Goal: Browse casually

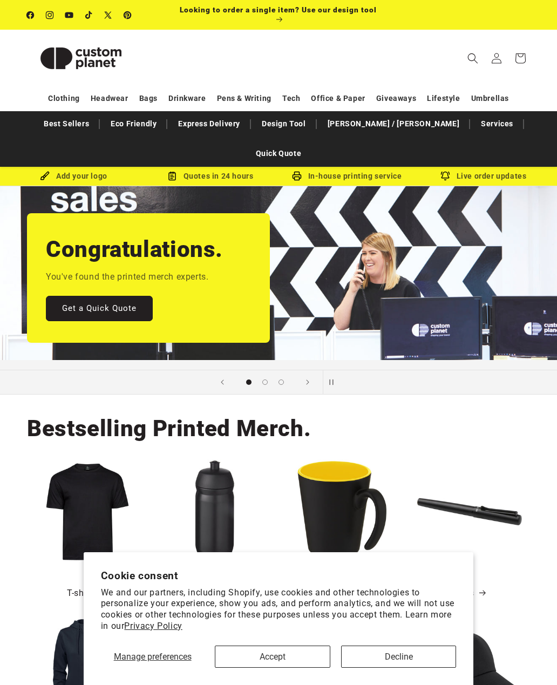
click at [297, 657] on button "Accept" at bounding box center [272, 657] width 115 height 22
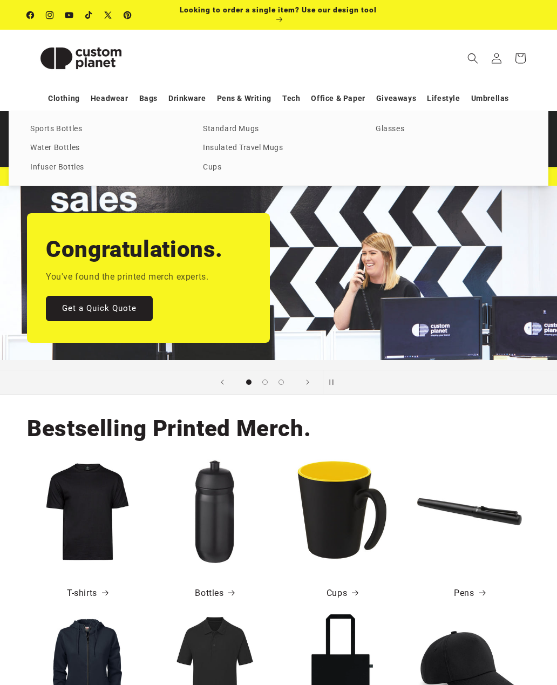
click at [354, 160] on link "Cups" at bounding box center [278, 167] width 151 height 15
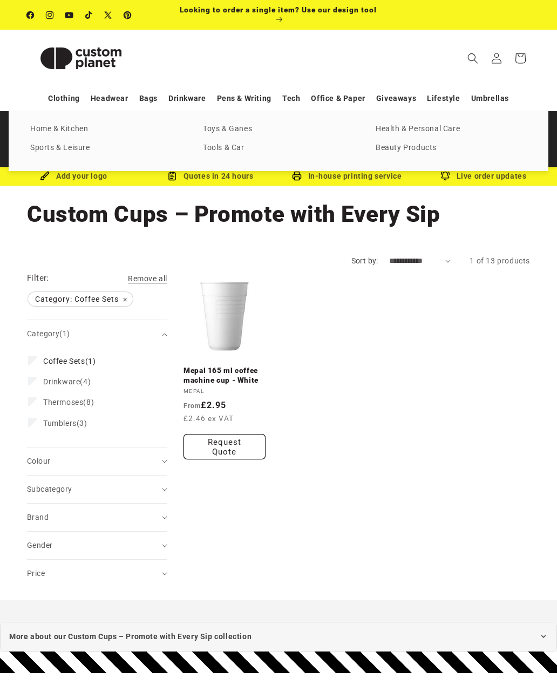
click at [66, 131] on link "Home & Kitchen" at bounding box center [105, 129] width 151 height 15
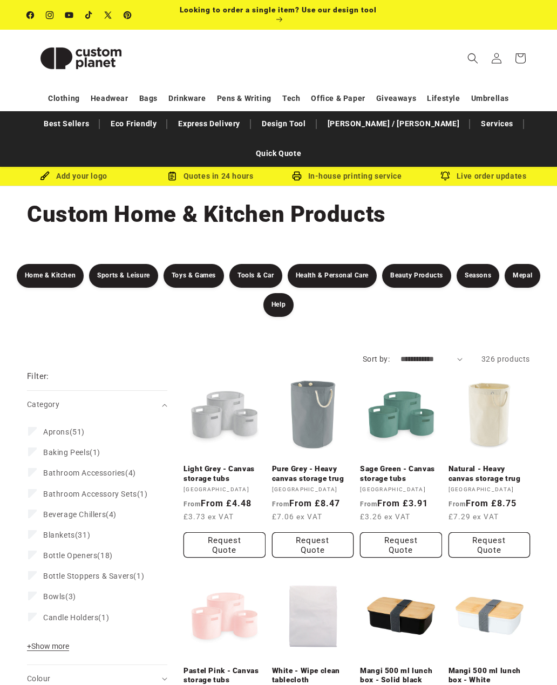
click at [383, 121] on link "[PERSON_NAME] / [PERSON_NAME]" at bounding box center [393, 123] width 143 height 19
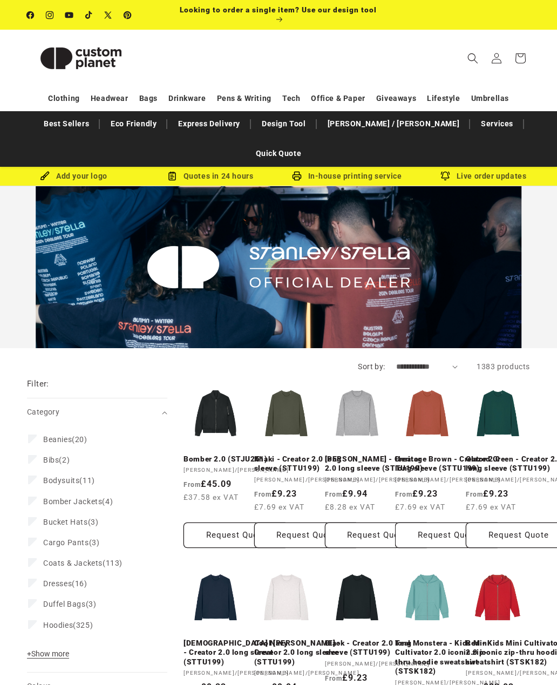
click at [60, 650] on span "+ Show more" at bounding box center [48, 654] width 42 height 9
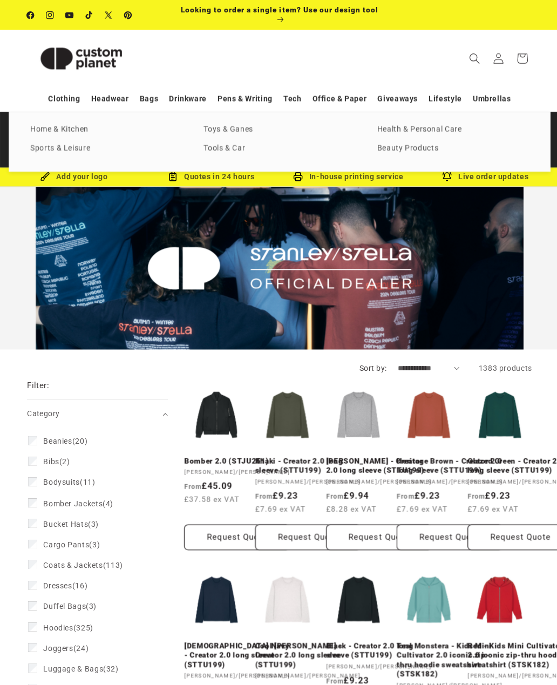
click at [238, 125] on link "Toys & Ganes" at bounding box center [278, 129] width 151 height 15
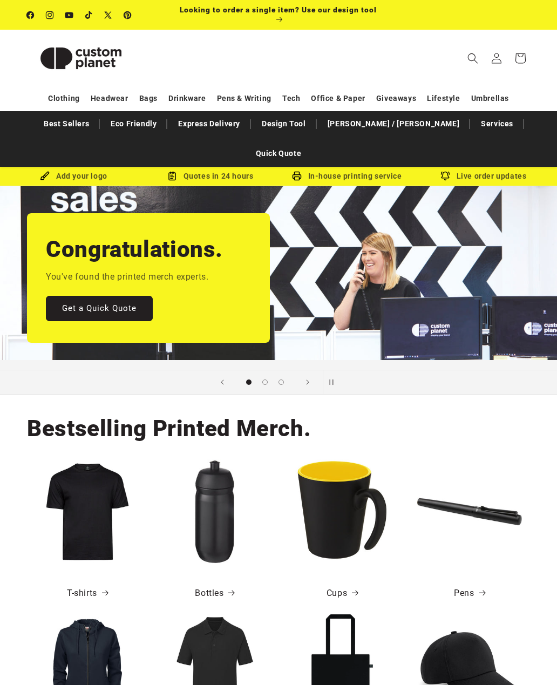
click at [97, 507] on img at bounding box center [87, 511] width 105 height 105
click at [97, 588] on span at bounding box center [102, 593] width 11 height 11
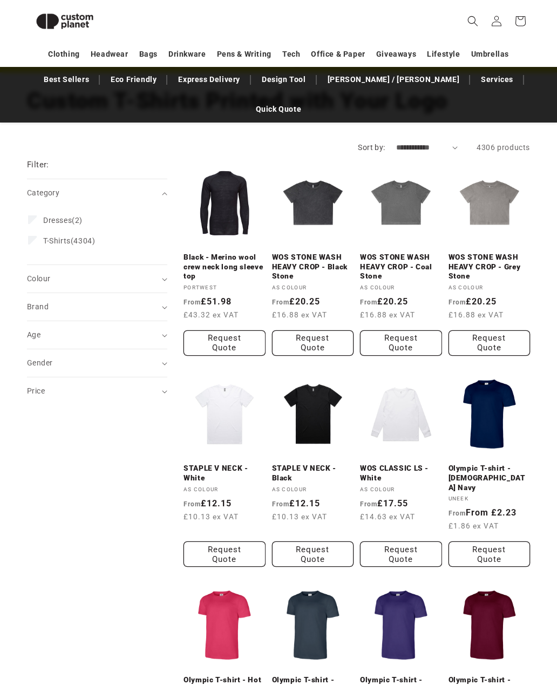
scroll to position [92, 0]
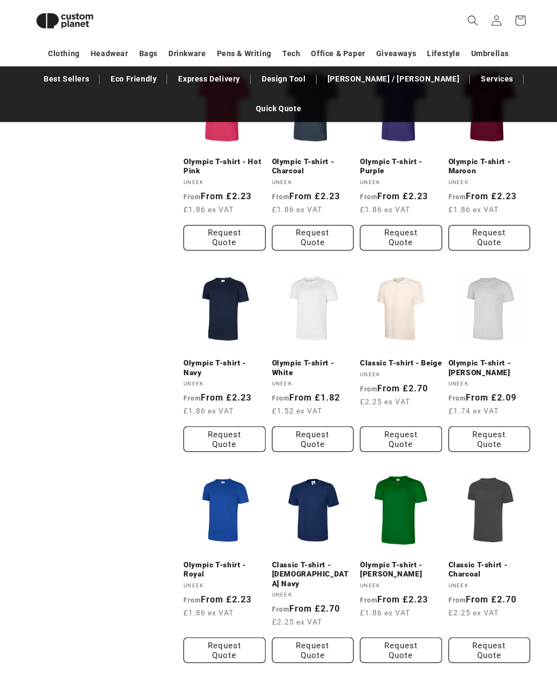
scroll to position [617, 0]
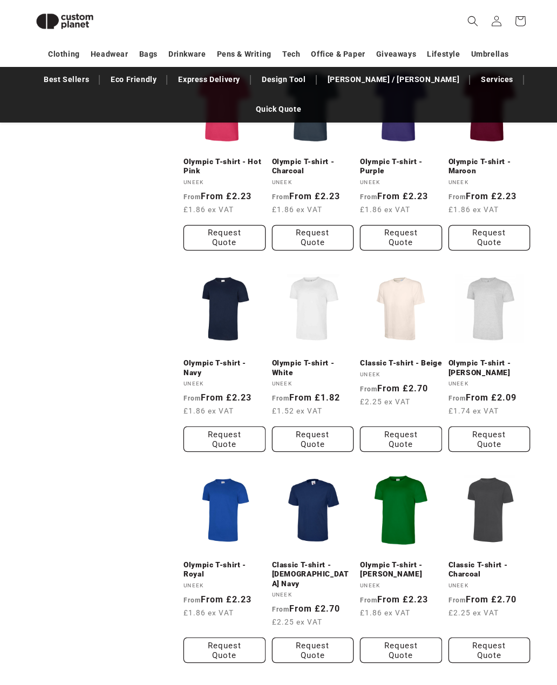
click at [502, 358] on link "Olympic T-shirt - Heather Grey" at bounding box center [490, 367] width 82 height 19
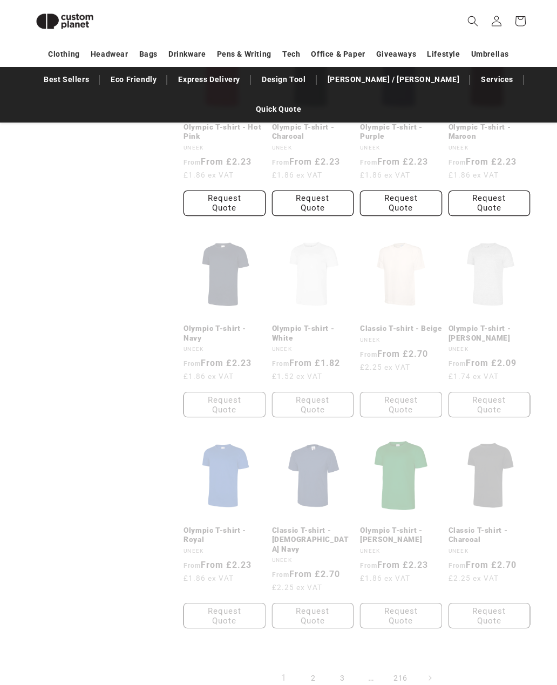
scroll to position [92, 0]
